Goal: Use online tool/utility: Utilize a website feature to perform a specific function

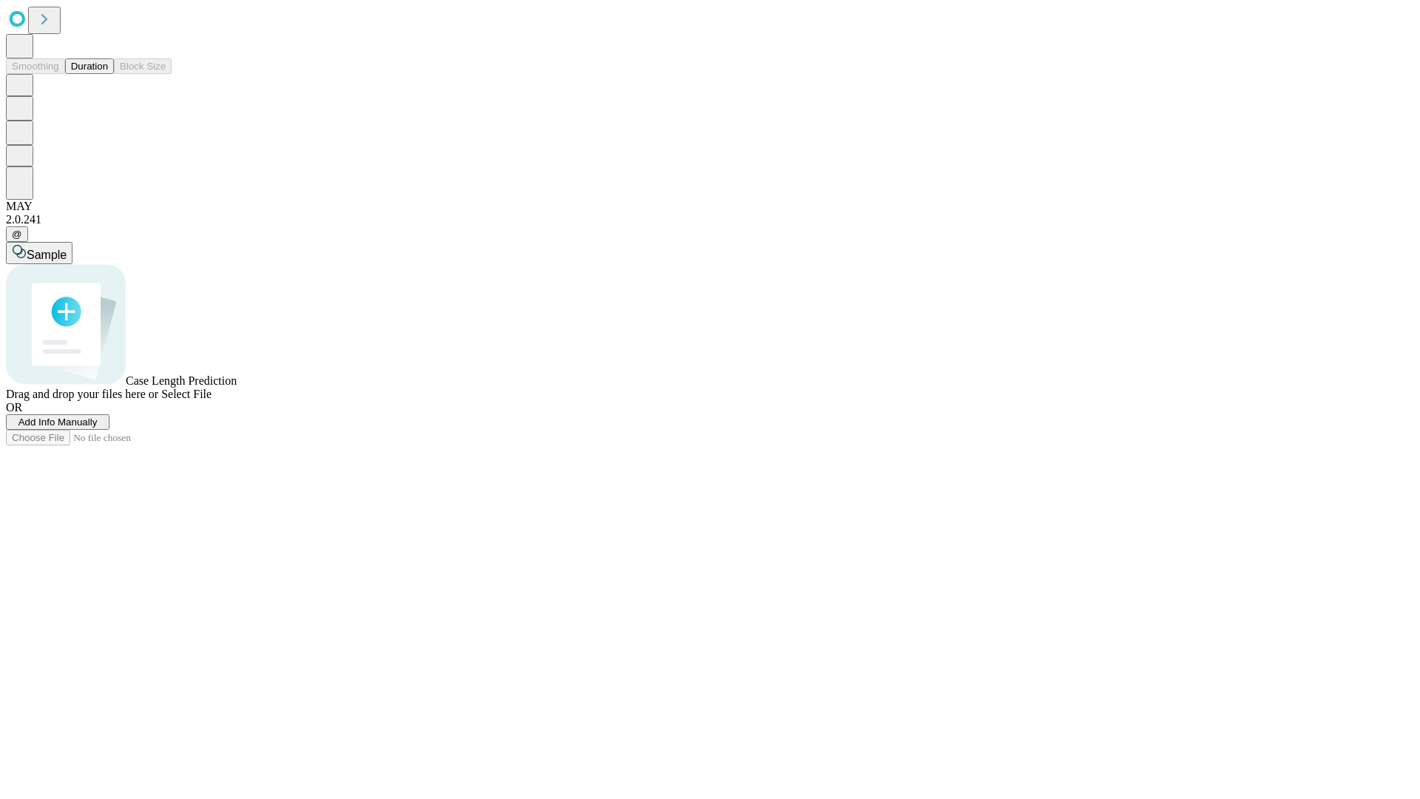
click at [98, 427] on span "Add Info Manually" at bounding box center [57, 421] width 79 height 11
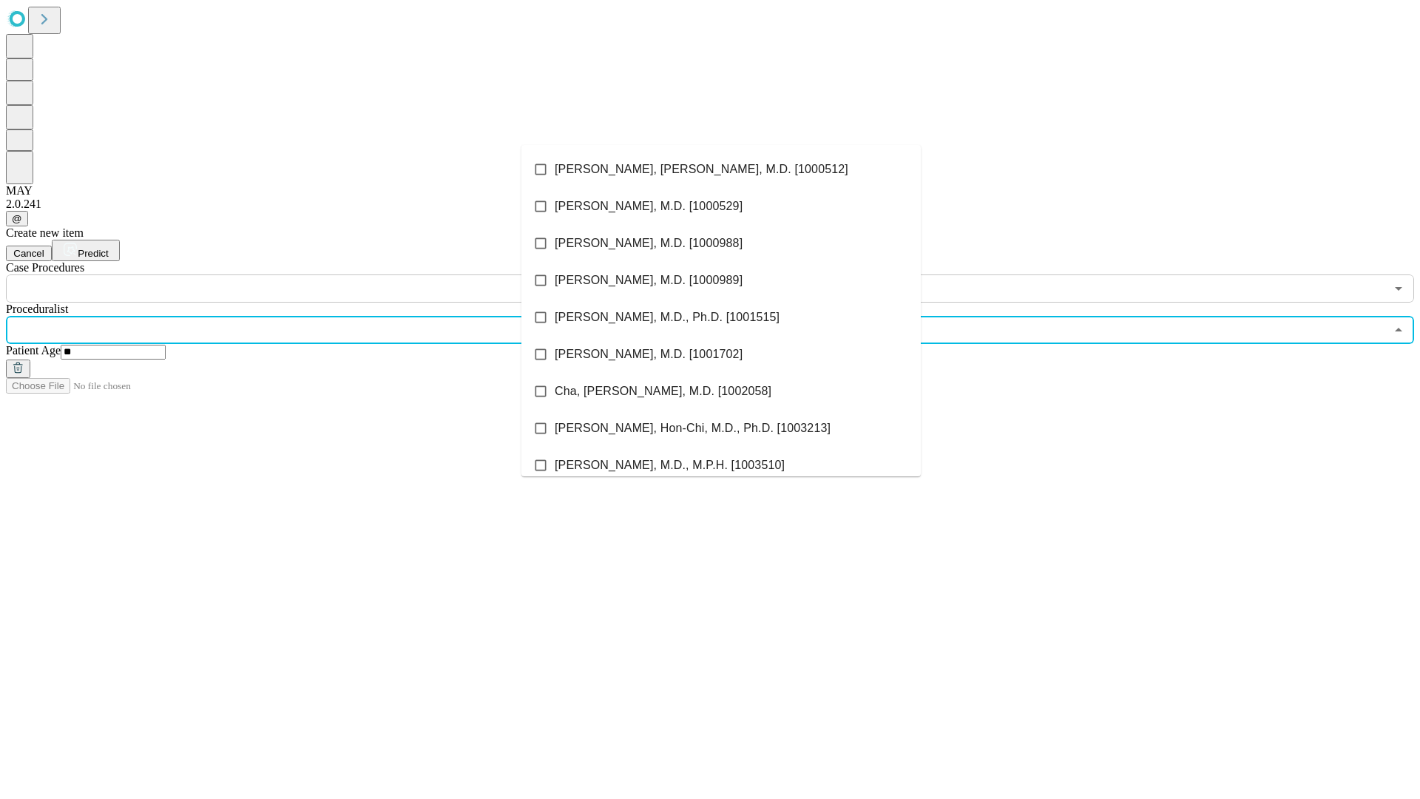
click at [721, 169] on li "[PERSON_NAME], [PERSON_NAME], M.D. [1000512]" at bounding box center [720, 169] width 399 height 37
click at [311, 274] on input "text" at bounding box center [695, 288] width 1379 height 28
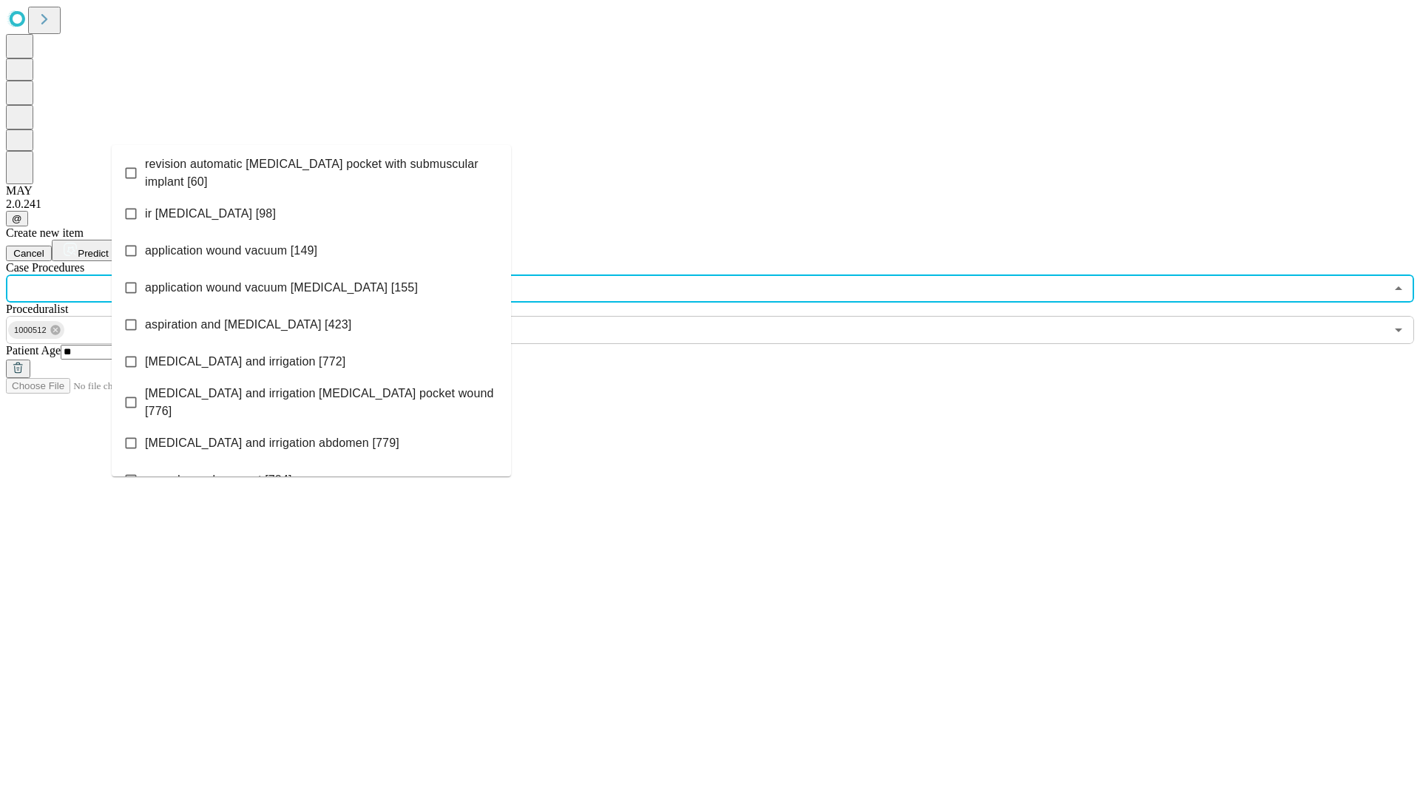
click at [311, 169] on span "revision automatic [MEDICAL_DATA] pocket with submuscular implant [60]" at bounding box center [322, 173] width 354 height 36
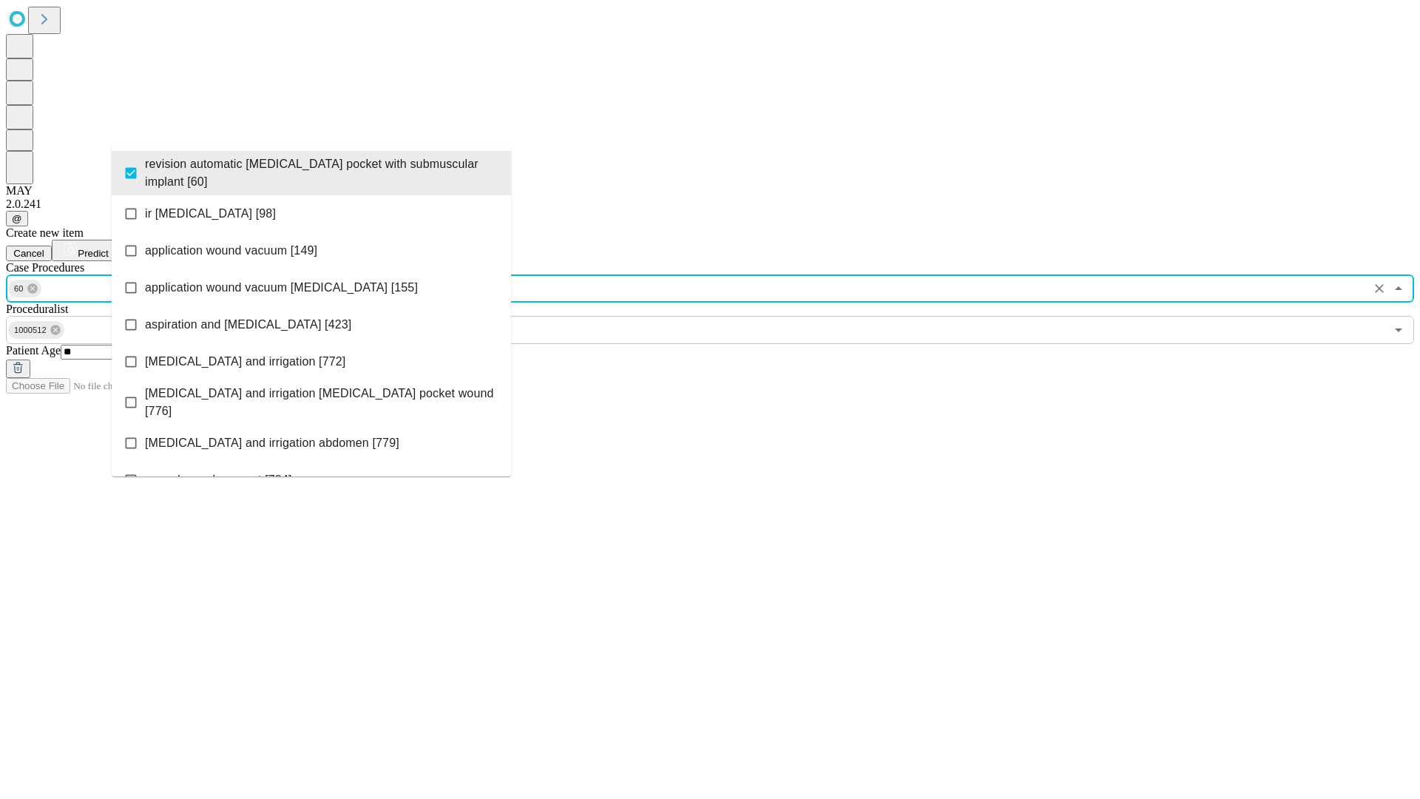
click at [108, 248] on span "Predict" at bounding box center [93, 253] width 30 height 11
